Goal: Check status: Check status

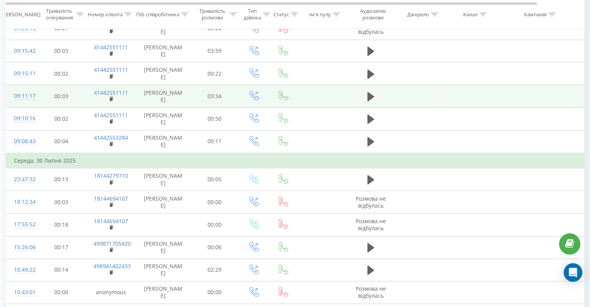
scroll to position [416, 0]
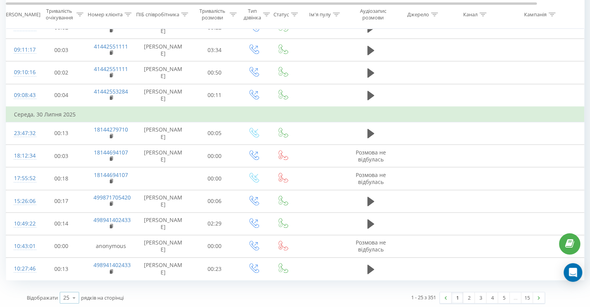
click at [73, 293] on icon at bounding box center [74, 297] width 12 height 15
click at [71, 270] on div "50" at bounding box center [69, 275] width 19 height 11
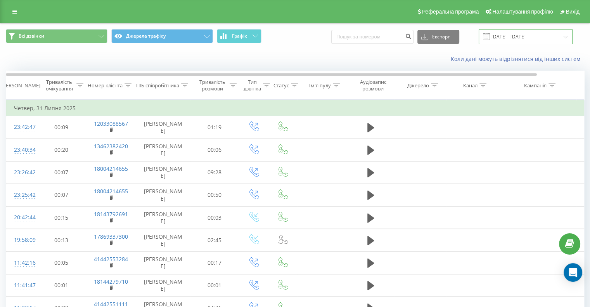
click at [510, 35] on input "[DATE] - [DATE]" at bounding box center [526, 36] width 94 height 15
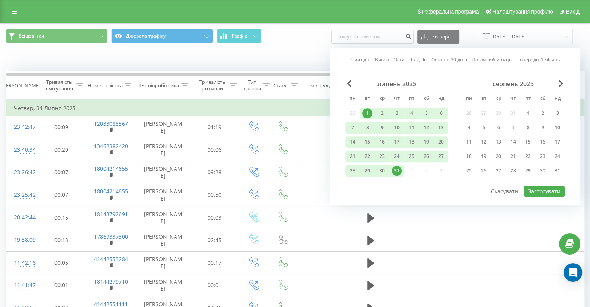
click at [565, 80] on div "Сьогодні Вчора Останні 7 днів Останні 30 днів Поточний місяць Попередній місяць…" at bounding box center [455, 126] width 251 height 157
click at [556, 87] on div "серпень 2025" at bounding box center [513, 84] width 103 height 8
click at [559, 81] on span "Next Month" at bounding box center [561, 83] width 5 height 7
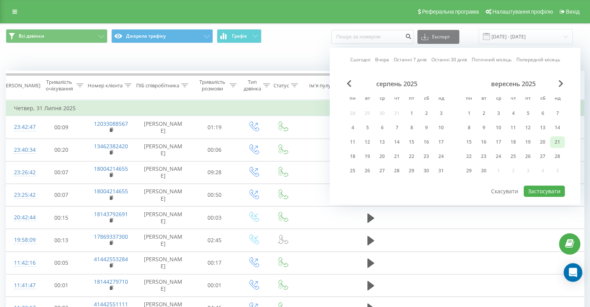
click at [553, 141] on div "21" at bounding box center [557, 142] width 10 height 10
click at [537, 190] on button "Застосувати" at bounding box center [544, 190] width 41 height 11
type input "[DATE] - [DATE]"
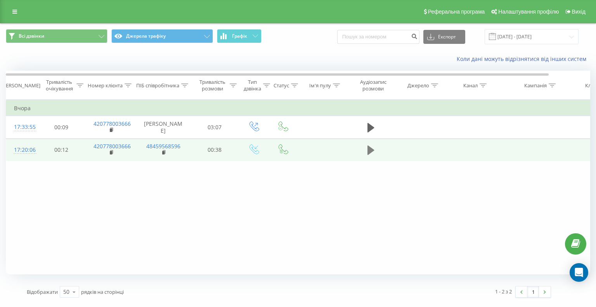
click at [368, 151] on icon at bounding box center [370, 149] width 7 height 9
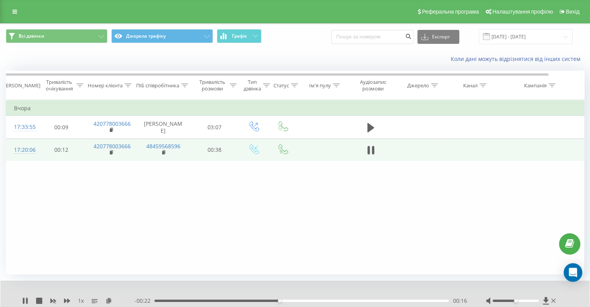
click at [315, 303] on div "- 00:22 00:16 00:16" at bounding box center [301, 301] width 332 height 8
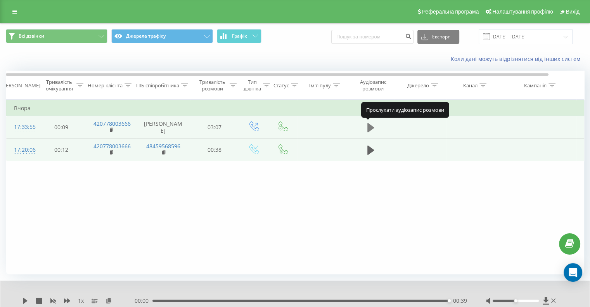
click at [368, 127] on icon at bounding box center [370, 127] width 7 height 9
